Goal: Task Accomplishment & Management: Use online tool/utility

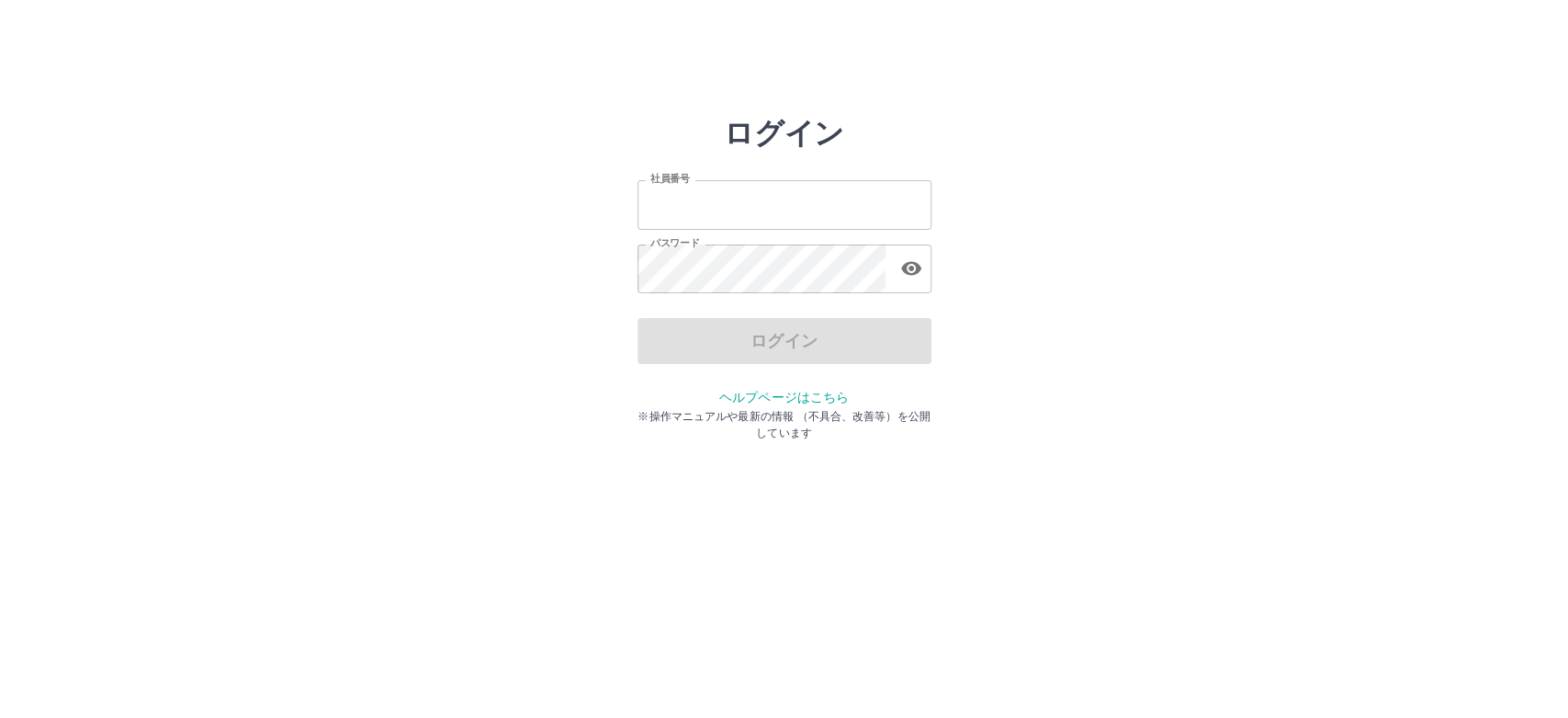
type input "*******"
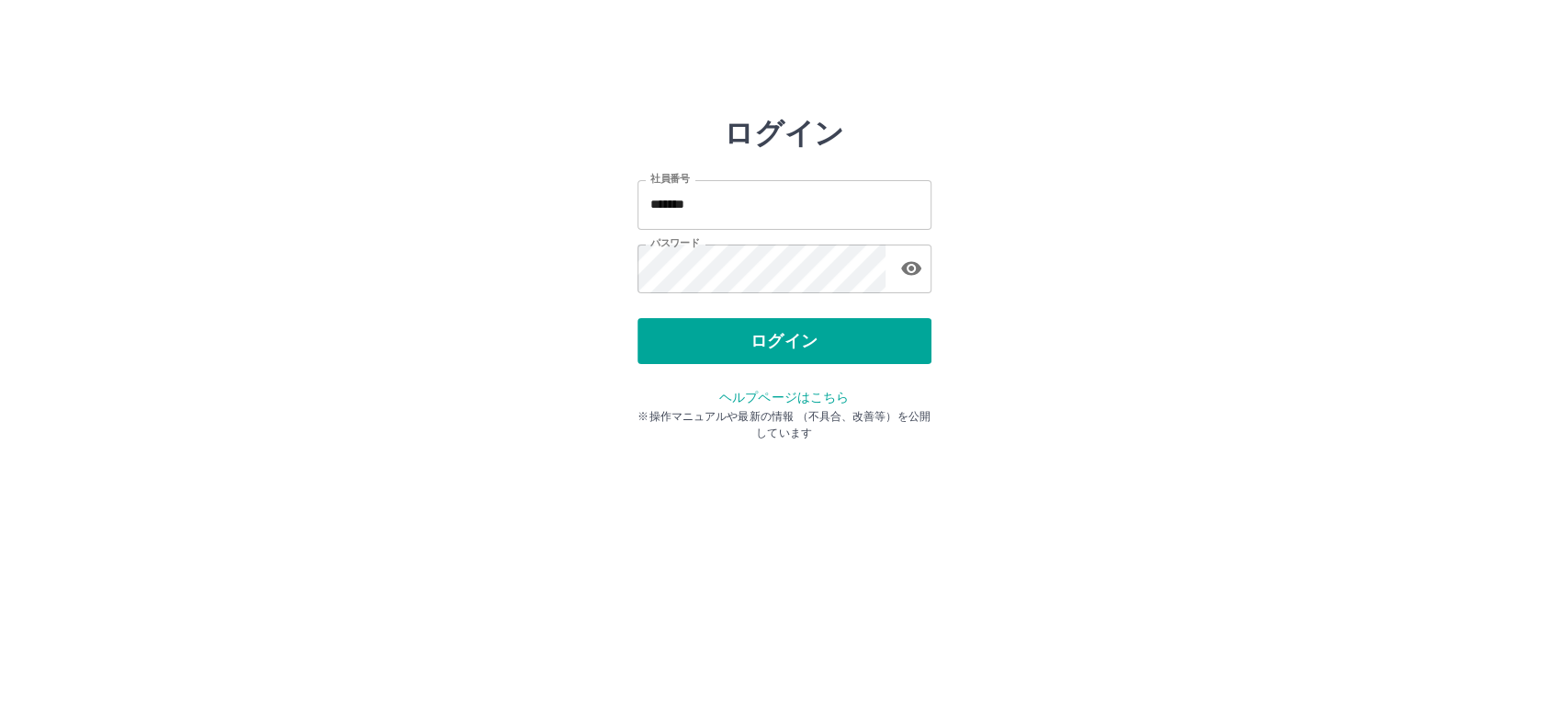
click at [737, 340] on div "ログイン" at bounding box center [784, 340] width 294 height 46
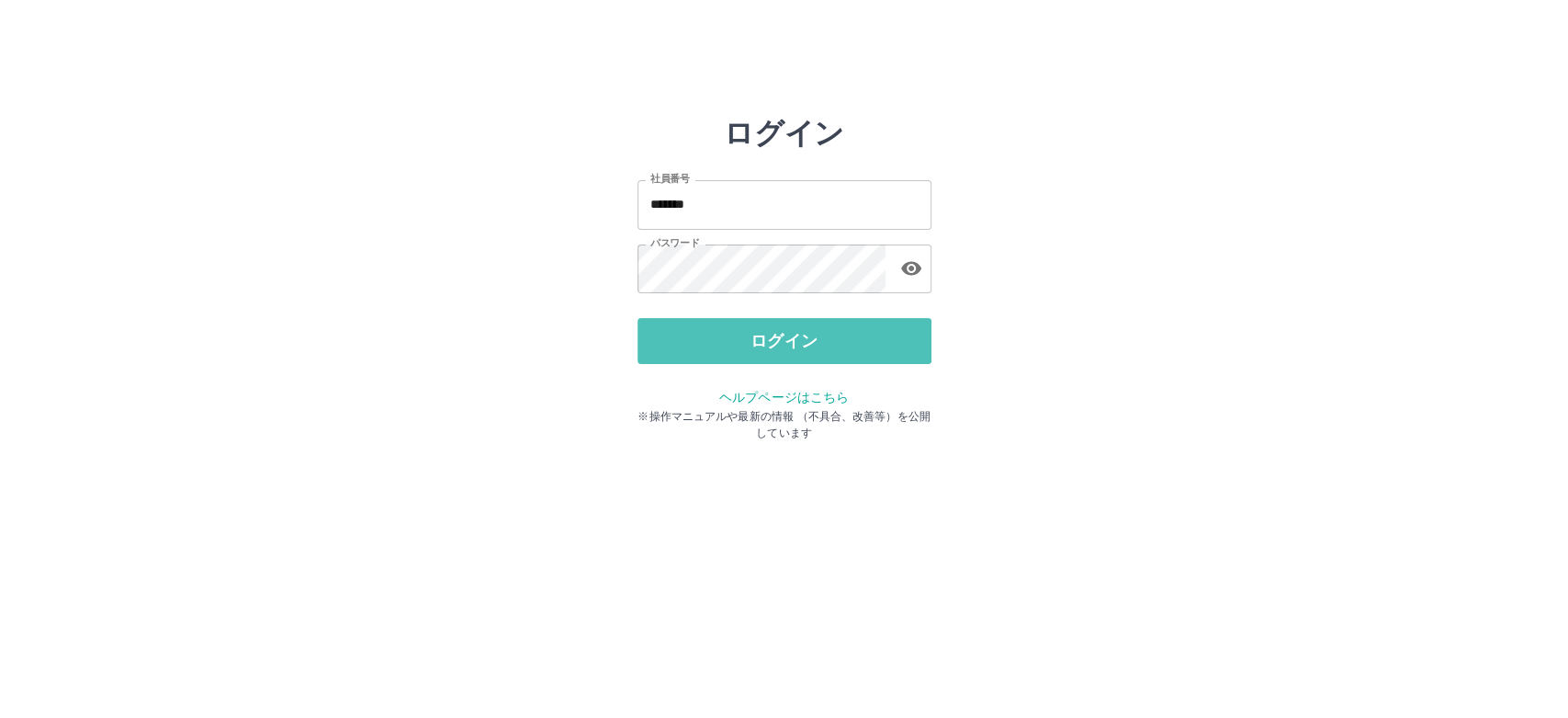
click at [737, 340] on button "ログイン" at bounding box center [784, 340] width 294 height 46
